Goal: Navigation & Orientation: Find specific page/section

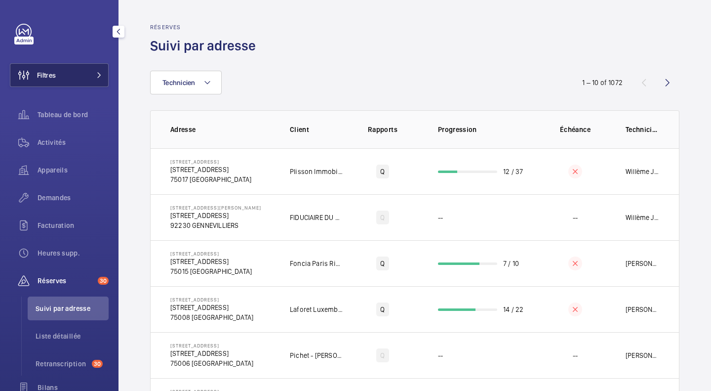
click at [83, 73] on button "Filtres" at bounding box center [59, 75] width 99 height 24
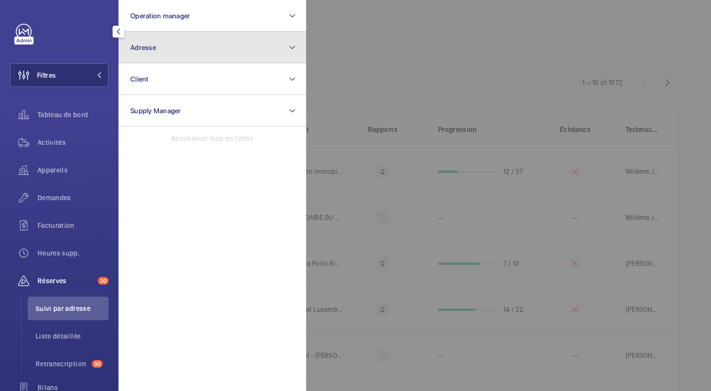
click at [145, 37] on button "Adresse" at bounding box center [213, 48] width 188 height 32
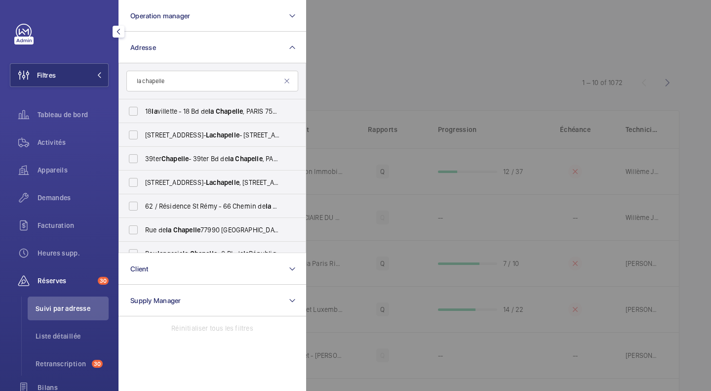
click at [135, 82] on input "la chapelle" at bounding box center [212, 81] width 172 height 21
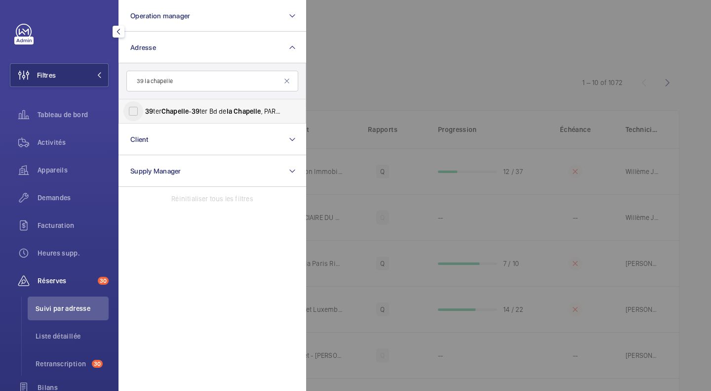
type input "39 la chapelle"
click at [137, 109] on input "39 ter Chapelle - 39 ter Bd de la Chapelle , PARIS 75010" at bounding box center [133, 111] width 20 height 20
checkbox input "true"
click at [370, 54] on div at bounding box center [661, 195] width 711 height 391
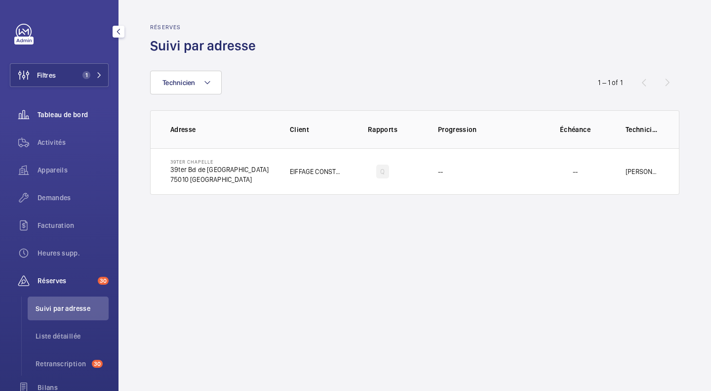
click at [60, 113] on span "Tableau de bord" at bounding box center [73, 115] width 71 height 10
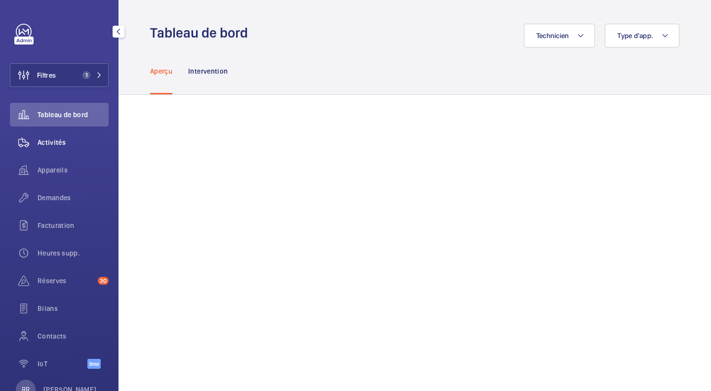
click at [46, 142] on span "Activités" at bounding box center [73, 142] width 71 height 10
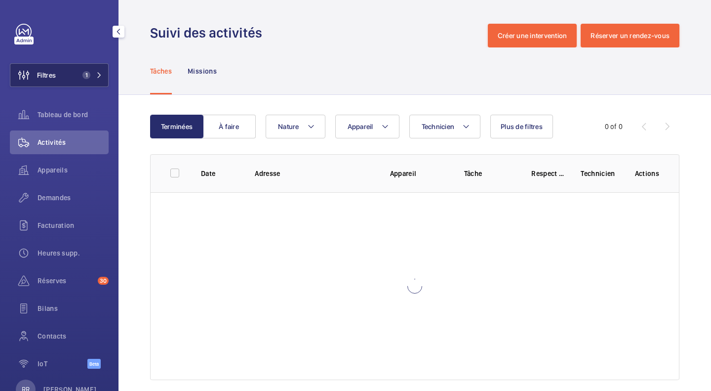
click at [70, 85] on button "Filtres 1" at bounding box center [59, 75] width 99 height 24
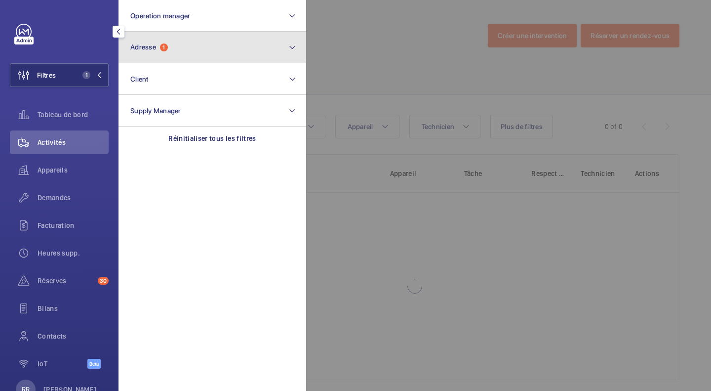
click at [153, 52] on button "Adresse 1" at bounding box center [213, 48] width 188 height 32
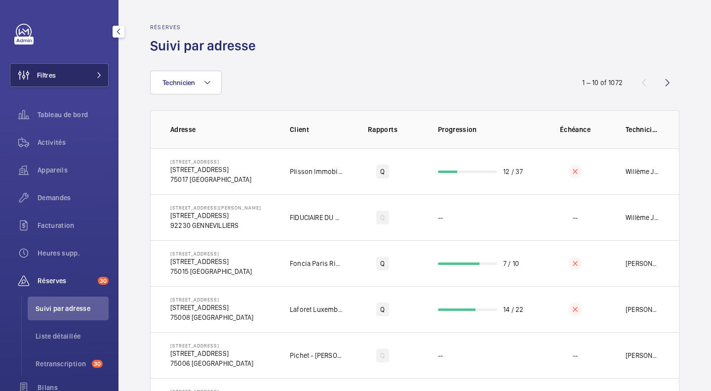
click at [65, 77] on button "Filtres" at bounding box center [59, 75] width 99 height 24
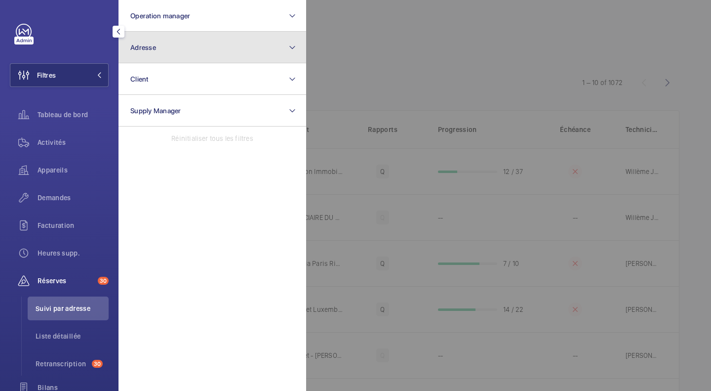
click at [145, 41] on button "Adresse" at bounding box center [213, 48] width 188 height 32
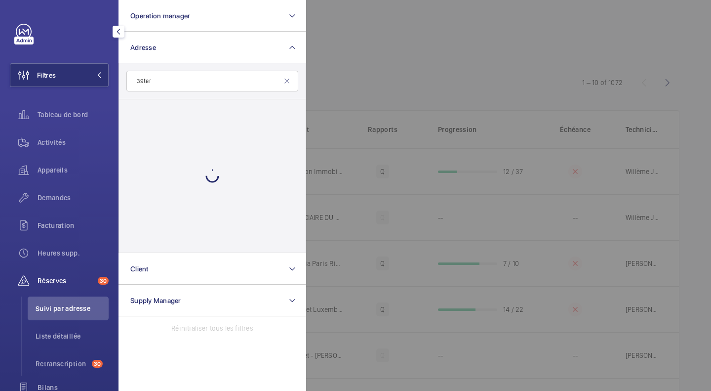
type input "39ter"
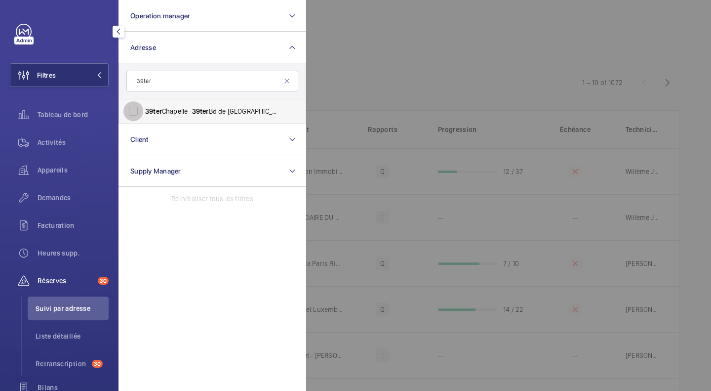
click at [133, 115] on input "39ter Chapelle - 39ter Bd de la Chapelle, PARIS 75010" at bounding box center [133, 111] width 20 height 20
checkbox input "true"
click at [361, 41] on div at bounding box center [661, 195] width 711 height 391
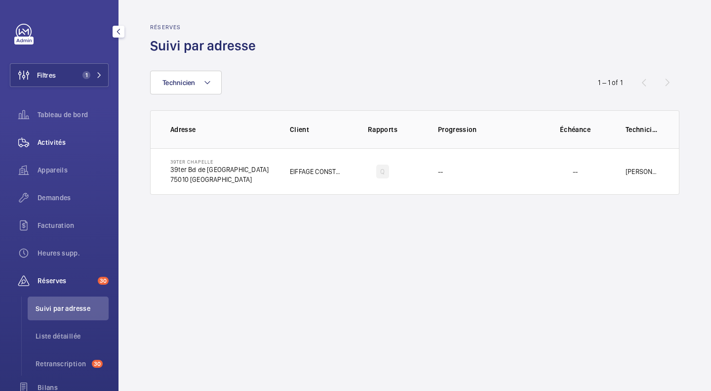
click at [39, 131] on div "Activités" at bounding box center [59, 142] width 99 height 24
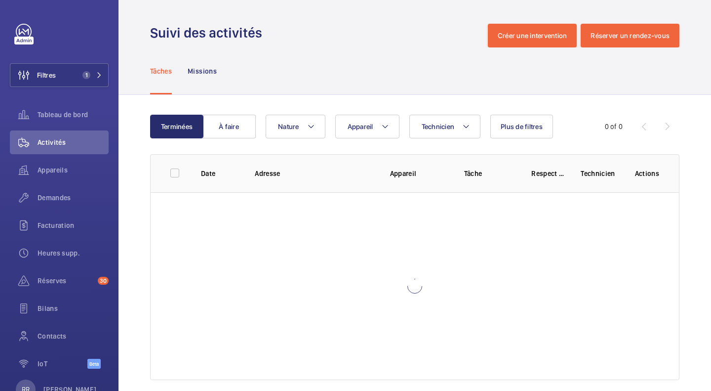
scroll to position [13, 0]
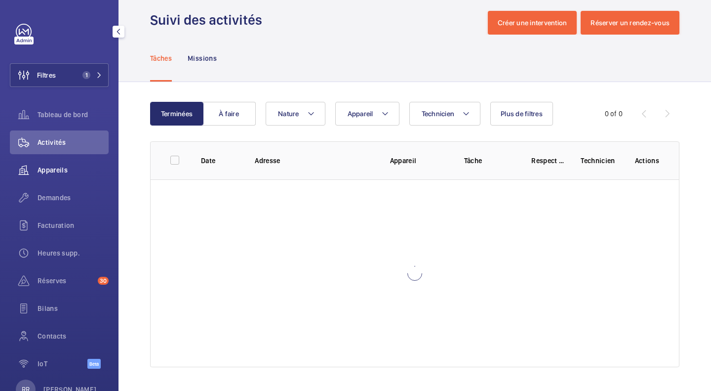
click at [58, 171] on span "Appareils" at bounding box center [73, 170] width 71 height 10
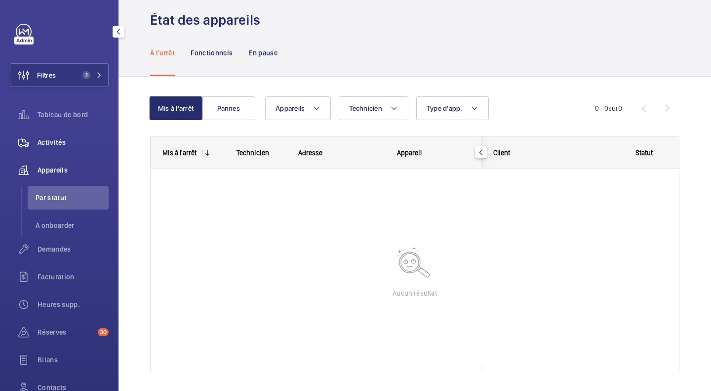
click at [49, 143] on span "Activités" at bounding box center [73, 142] width 71 height 10
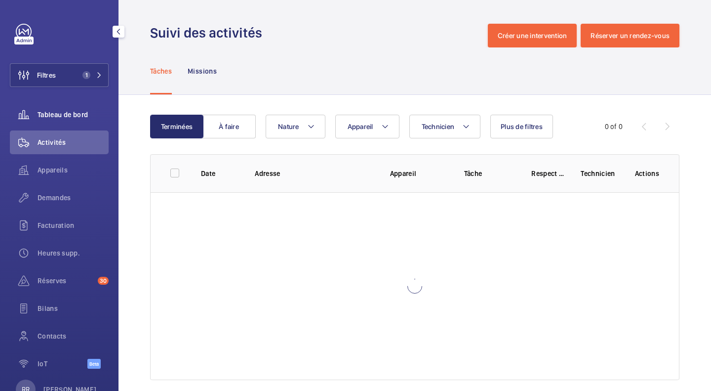
click at [52, 112] on span "Tableau de bord" at bounding box center [73, 115] width 71 height 10
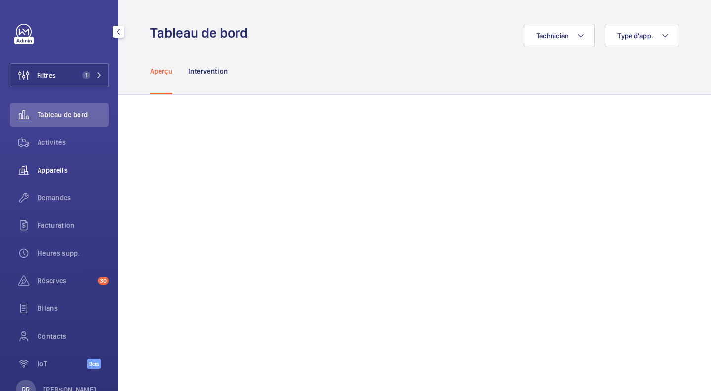
click at [54, 171] on span "Appareils" at bounding box center [73, 170] width 71 height 10
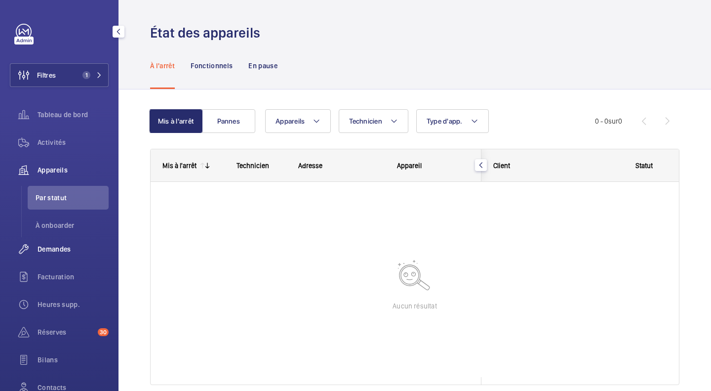
click at [54, 251] on span "Demandes" at bounding box center [73, 249] width 71 height 10
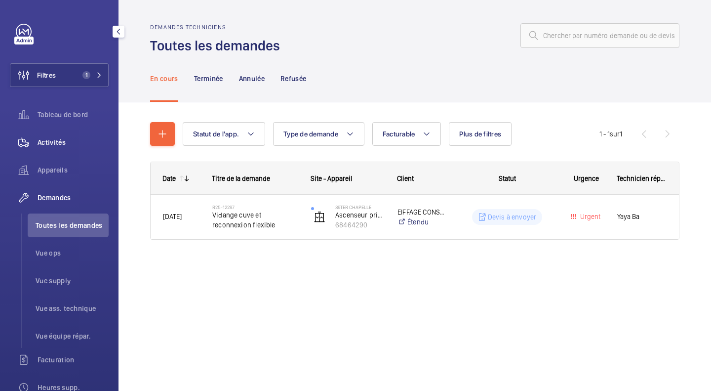
click at [46, 143] on span "Activités" at bounding box center [73, 142] width 71 height 10
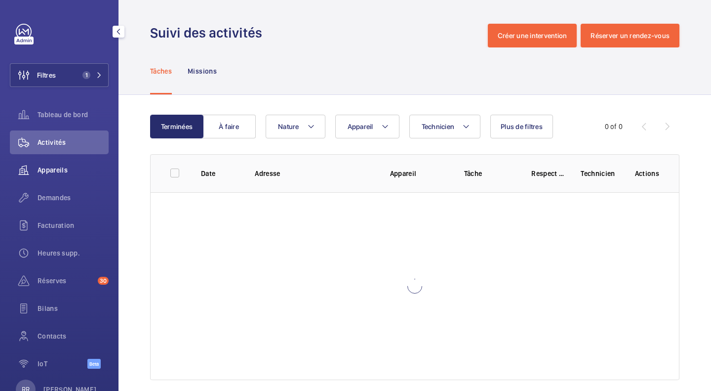
click at [50, 174] on span "Appareils" at bounding box center [73, 170] width 71 height 10
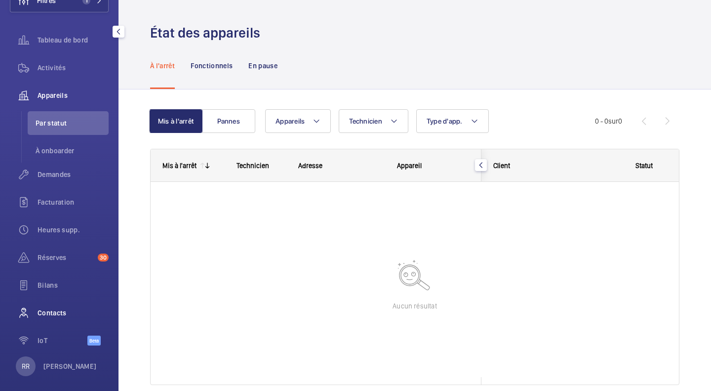
click at [57, 309] on span "Contacts" at bounding box center [73, 313] width 71 height 10
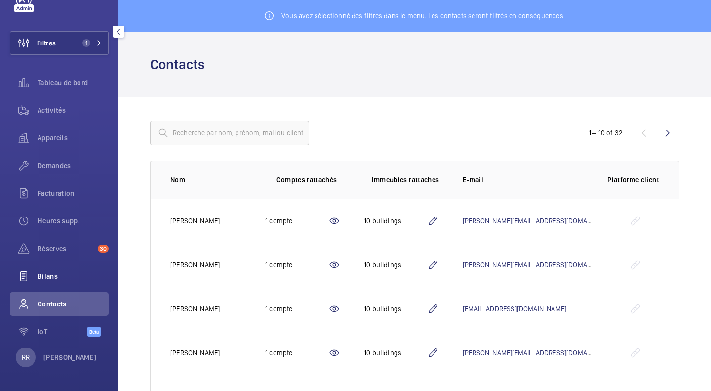
click at [50, 275] on span "Bilans" at bounding box center [73, 276] width 71 height 10
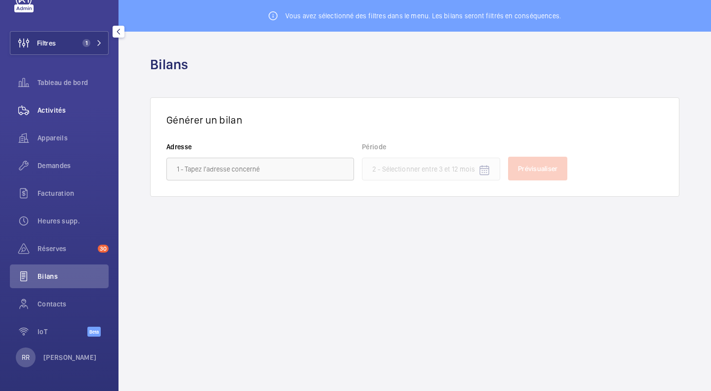
click at [47, 122] on div "Activités" at bounding box center [59, 110] width 99 height 24
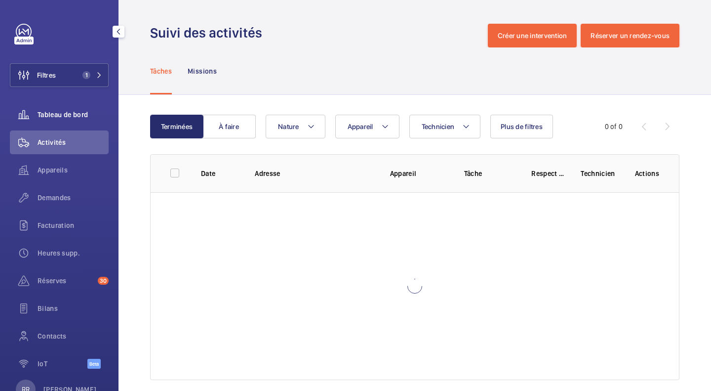
click at [48, 111] on span "Tableau de bord" at bounding box center [73, 115] width 71 height 10
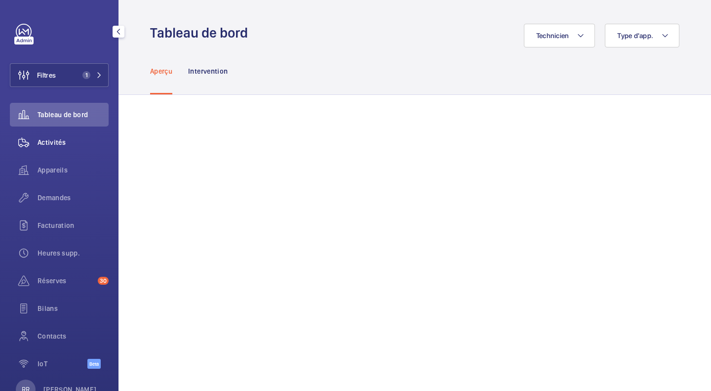
click at [67, 139] on span "Activités" at bounding box center [73, 142] width 71 height 10
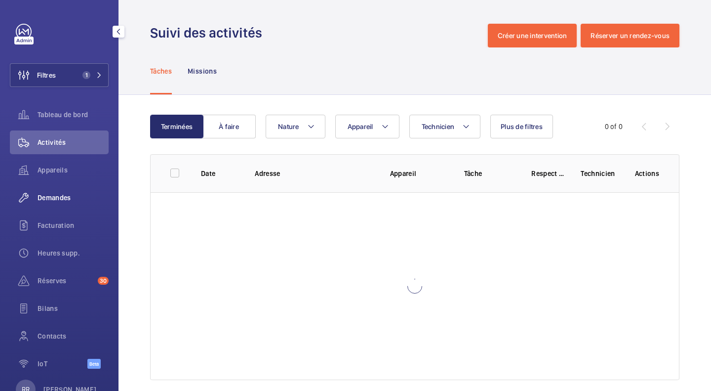
click at [52, 198] on span "Demandes" at bounding box center [73, 198] width 71 height 10
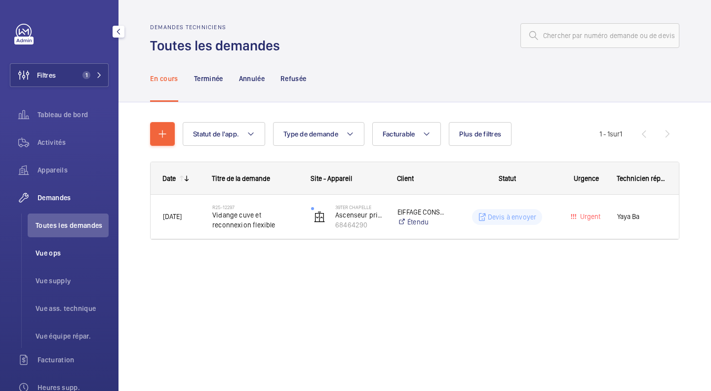
click at [39, 257] on span "Vue ops" at bounding box center [72, 253] width 73 height 10
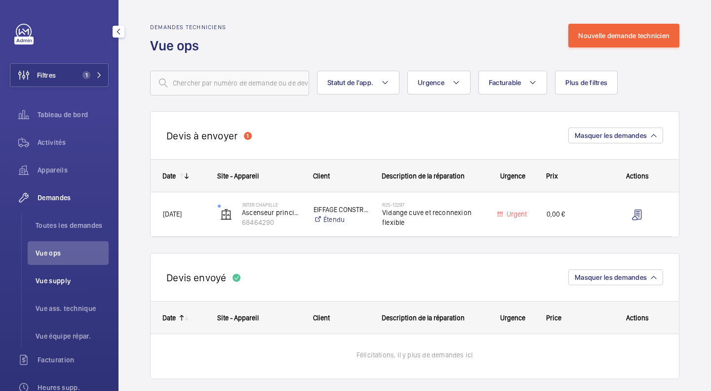
scroll to position [23, 0]
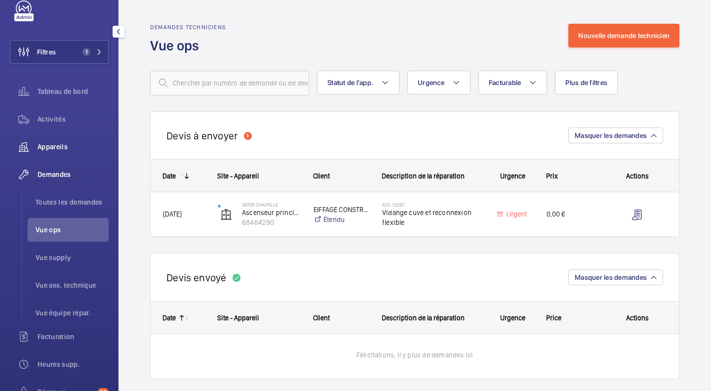
click at [64, 151] on span "Appareils" at bounding box center [73, 147] width 71 height 10
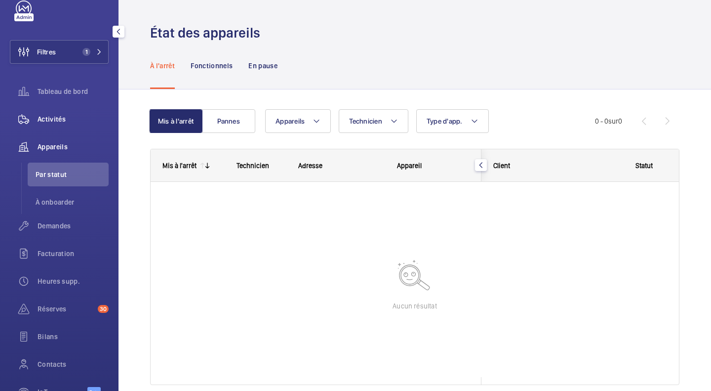
click at [58, 122] on span "Activités" at bounding box center [73, 119] width 71 height 10
